Goal: Task Accomplishment & Management: Use online tool/utility

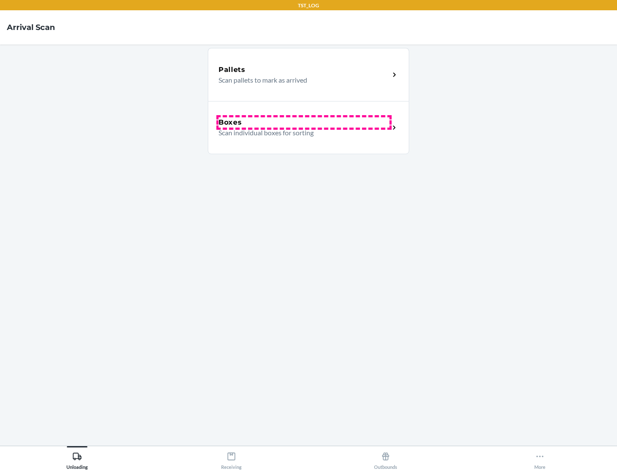
click at [304, 123] on div "Boxes" at bounding box center [304, 122] width 171 height 10
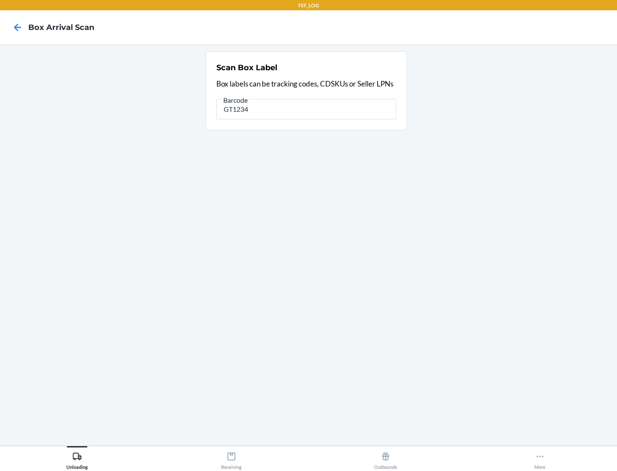
type input "GT1234"
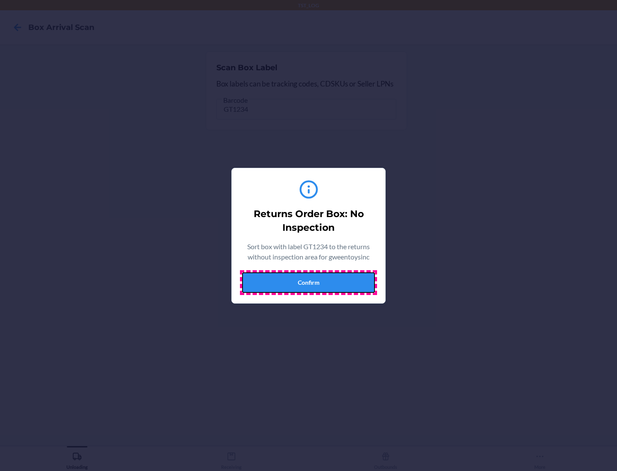
click at [308, 282] on button "Confirm" at bounding box center [308, 283] width 133 height 21
